Goal: Information Seeking & Learning: Check status

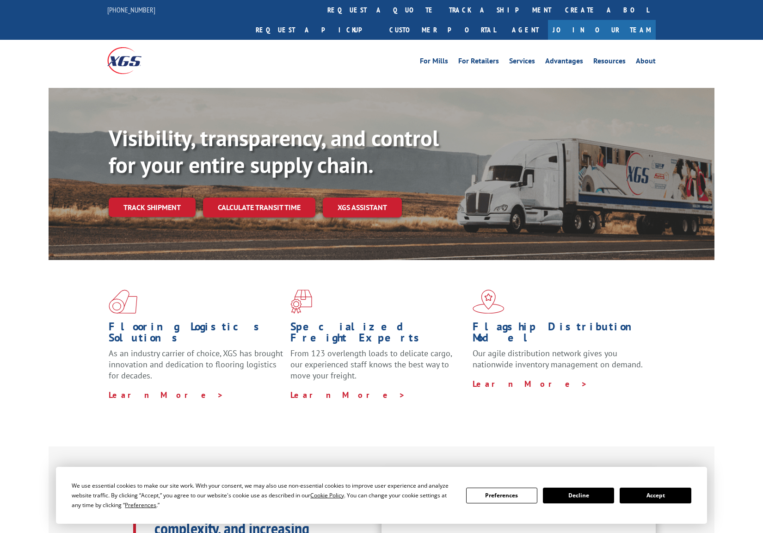
click at [442, 13] on link "track a shipment" at bounding box center [500, 10] width 116 height 20
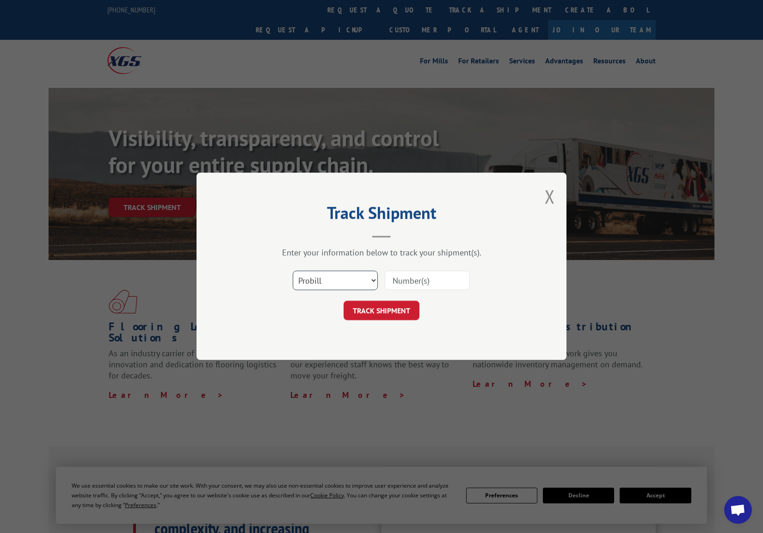
click at [369, 279] on select "Select category... Probill BOL PO" at bounding box center [335, 280] width 85 height 19
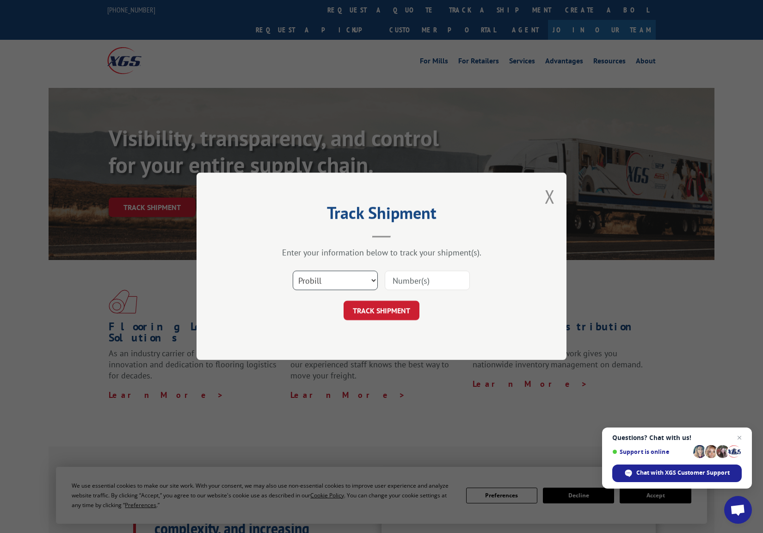
select select "bol"
click at [424, 278] on input at bounding box center [427, 280] width 85 height 19
type input "9223228"
click at [412, 308] on button "TRACK SHIPMENT" at bounding box center [382, 310] width 76 height 19
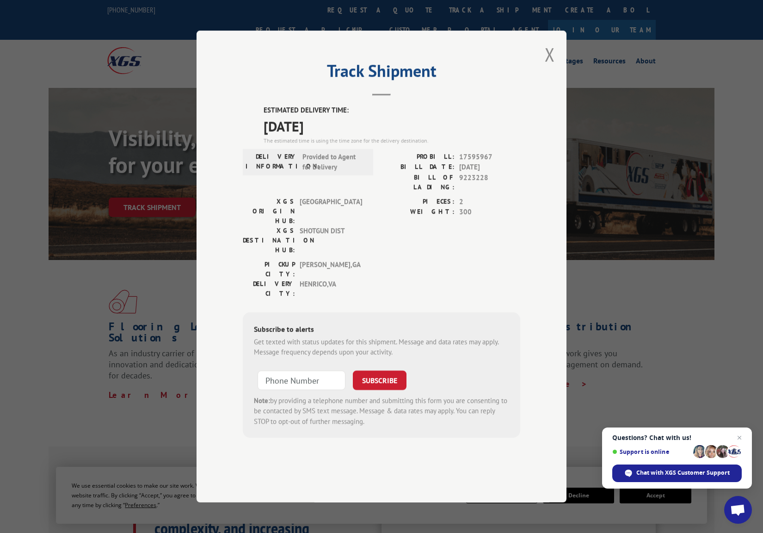
drag, startPoint x: 344, startPoint y: 160, endPoint x: 264, endPoint y: 127, distance: 86.5
click at [264, 127] on div "Track Shipment ESTIMATED DELIVERY TIME: [DATE] The estimated time is using the …" at bounding box center [382, 267] width 370 height 472
copy div "ESTIMATED DELIVERY TIME: [DATE]"
click at [387, 145] on div "The estimated time is using the time zone for the delivery destination." at bounding box center [392, 140] width 257 height 8
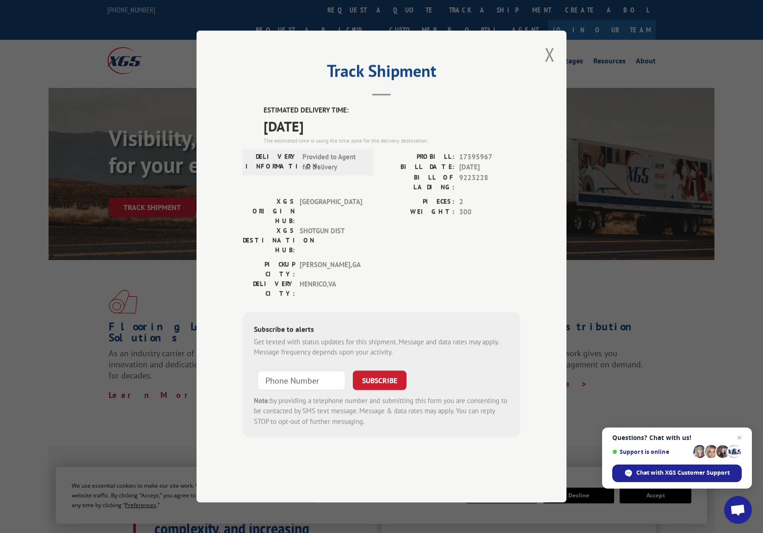
click at [550, 67] on button "Close modal" at bounding box center [550, 54] width 10 height 25
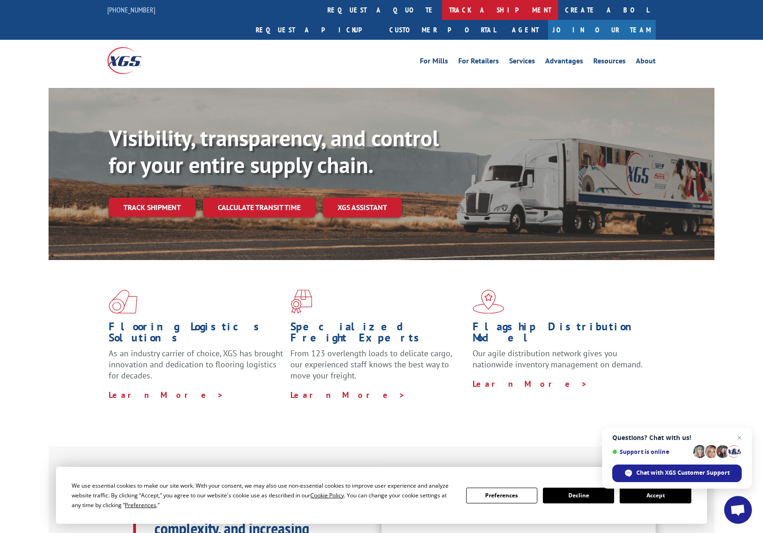
click at [442, 11] on link "track a shipment" at bounding box center [500, 10] width 116 height 20
